Goal: Transaction & Acquisition: Purchase product/service

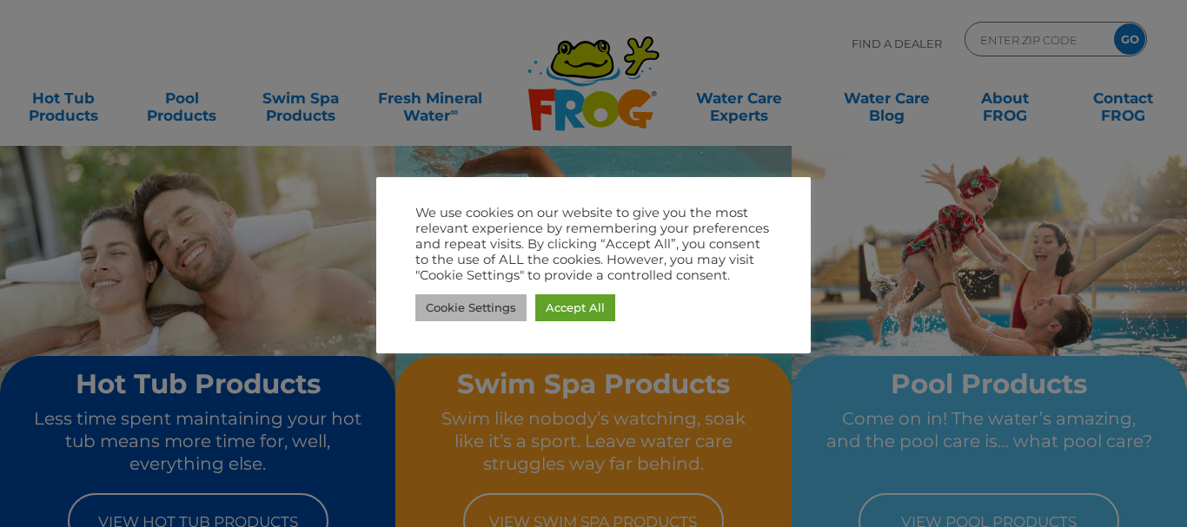
click at [496, 309] on link "Cookie Settings" at bounding box center [470, 307] width 111 height 27
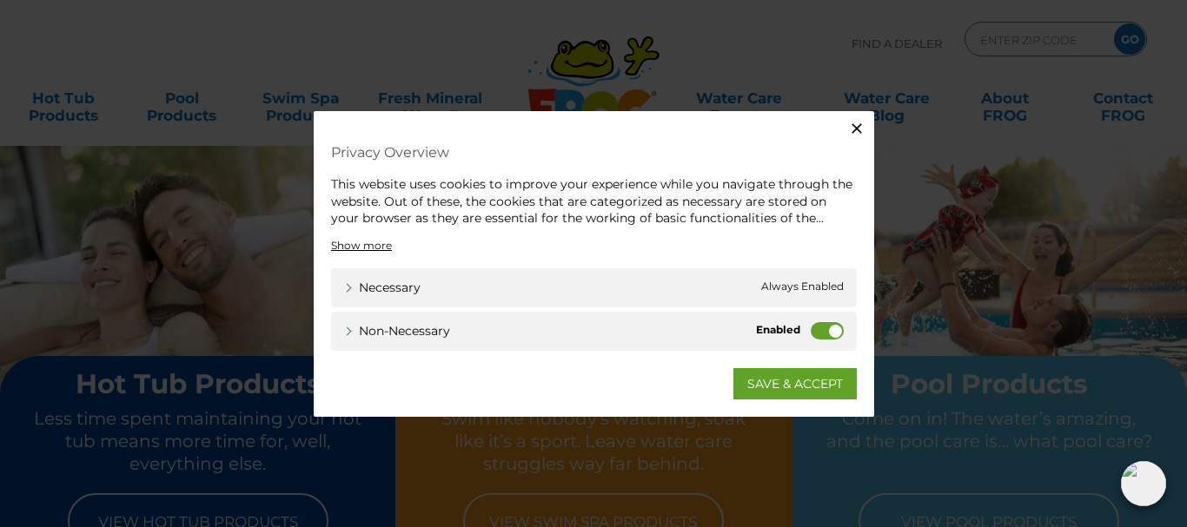
click at [817, 325] on label "Non-necessary" at bounding box center [826, 329] width 33 height 17
click at [0, 0] on input "Non-necessary" at bounding box center [0, 0] width 0 height 0
click at [813, 381] on link "SAVE & ACCEPT" at bounding box center [794, 382] width 123 height 31
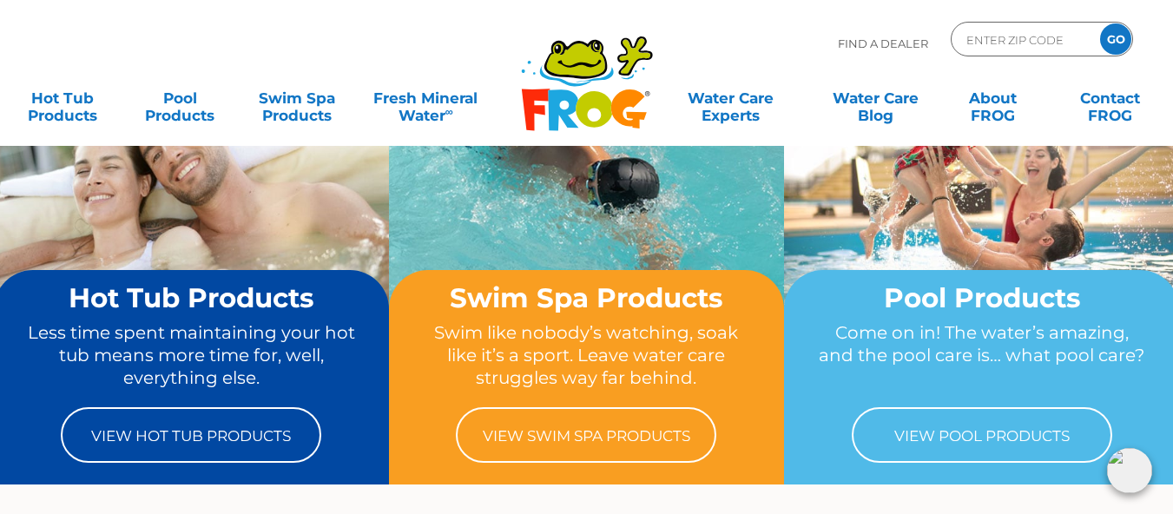
scroll to position [87, 0]
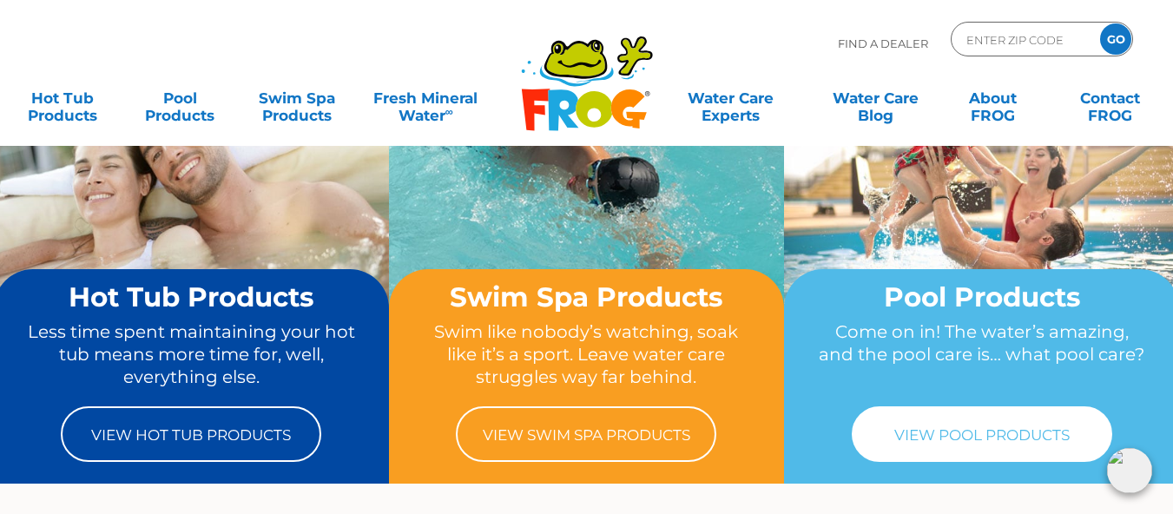
click at [994, 435] on link "View Pool Products" at bounding box center [982, 435] width 261 height 56
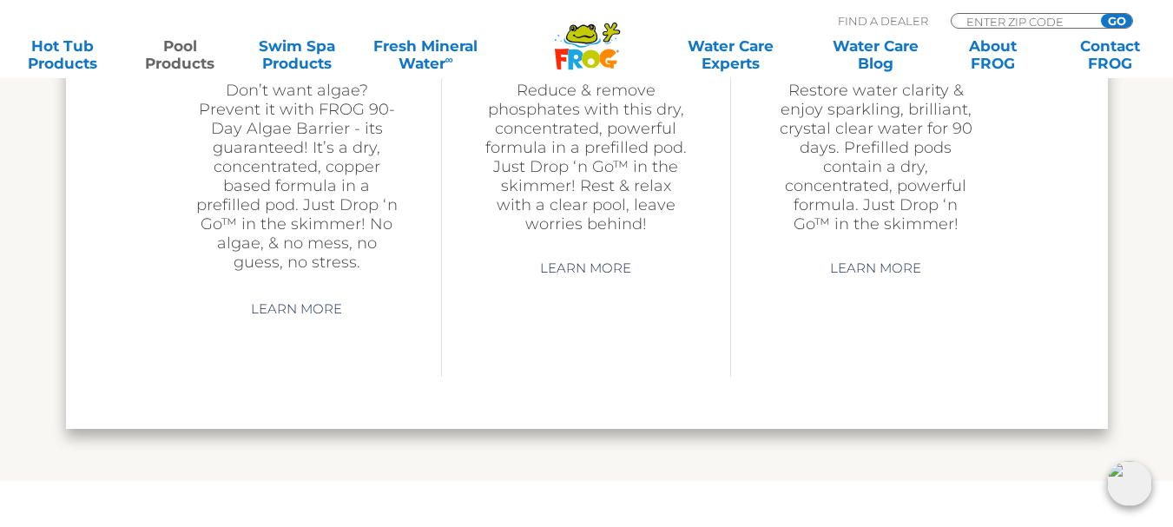
scroll to position [5472, 0]
